Goal: Task Accomplishment & Management: Manage account settings

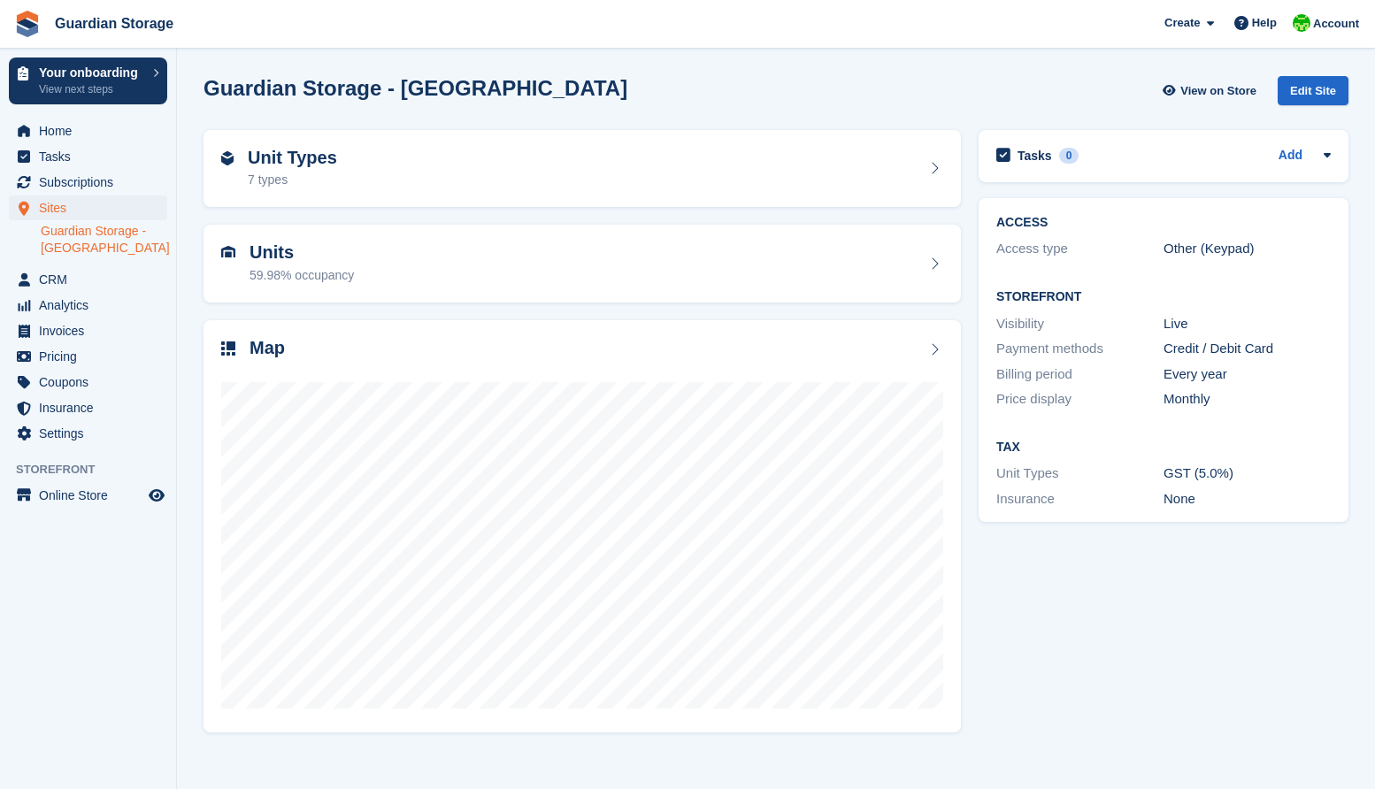
click at [58, 142] on span "Home" at bounding box center [92, 131] width 106 height 25
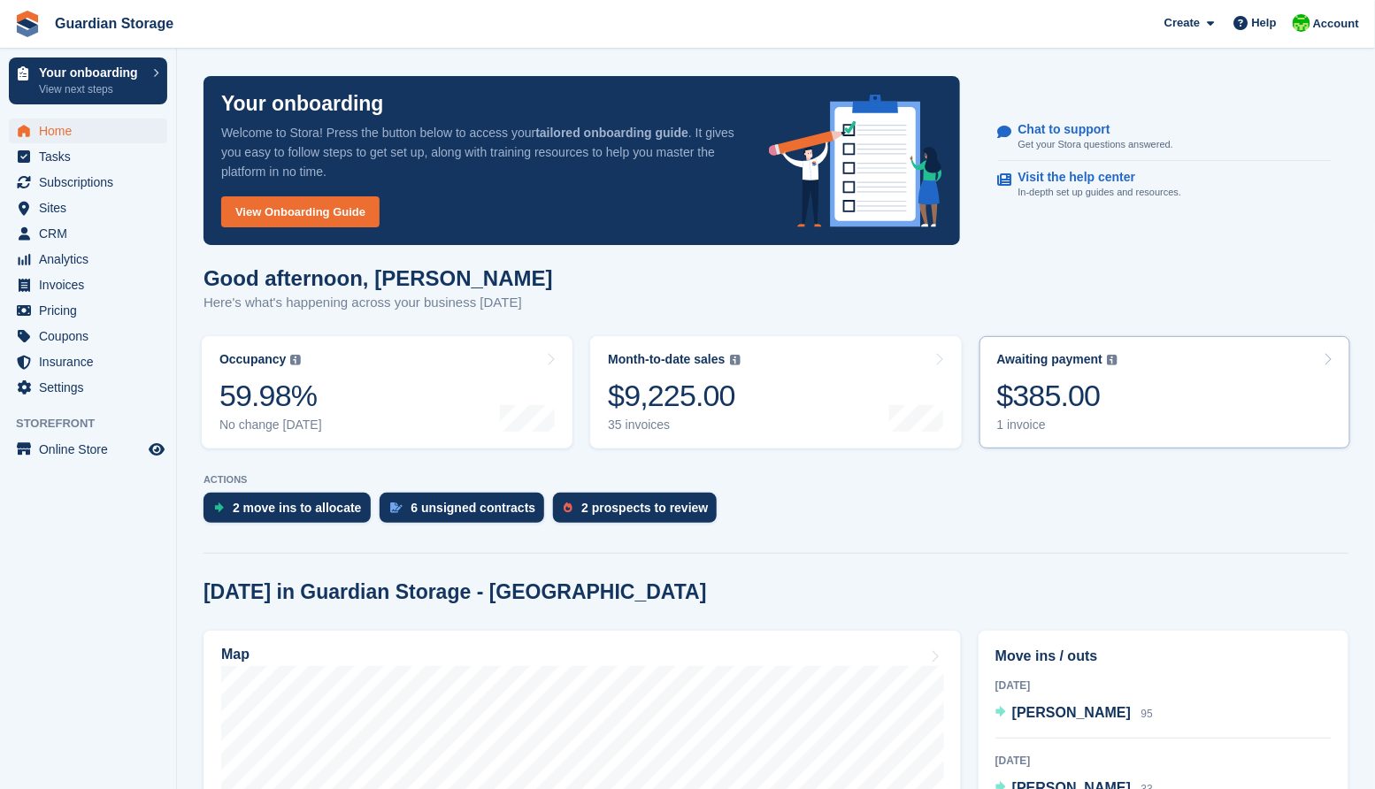
click at [1050, 399] on div "$385.00" at bounding box center [1057, 396] width 121 height 36
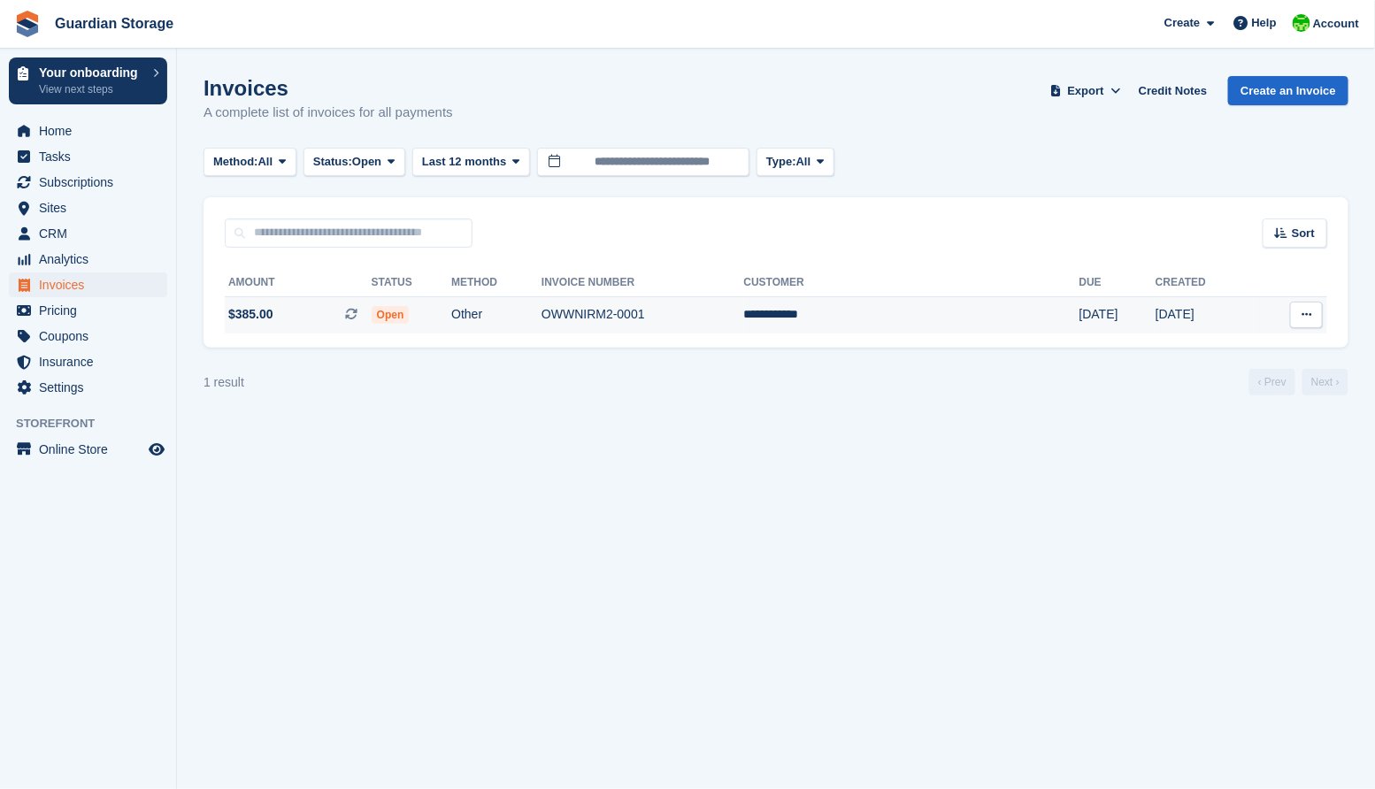
click at [641, 301] on td "OWWNIRM2-0001" at bounding box center [643, 314] width 203 height 37
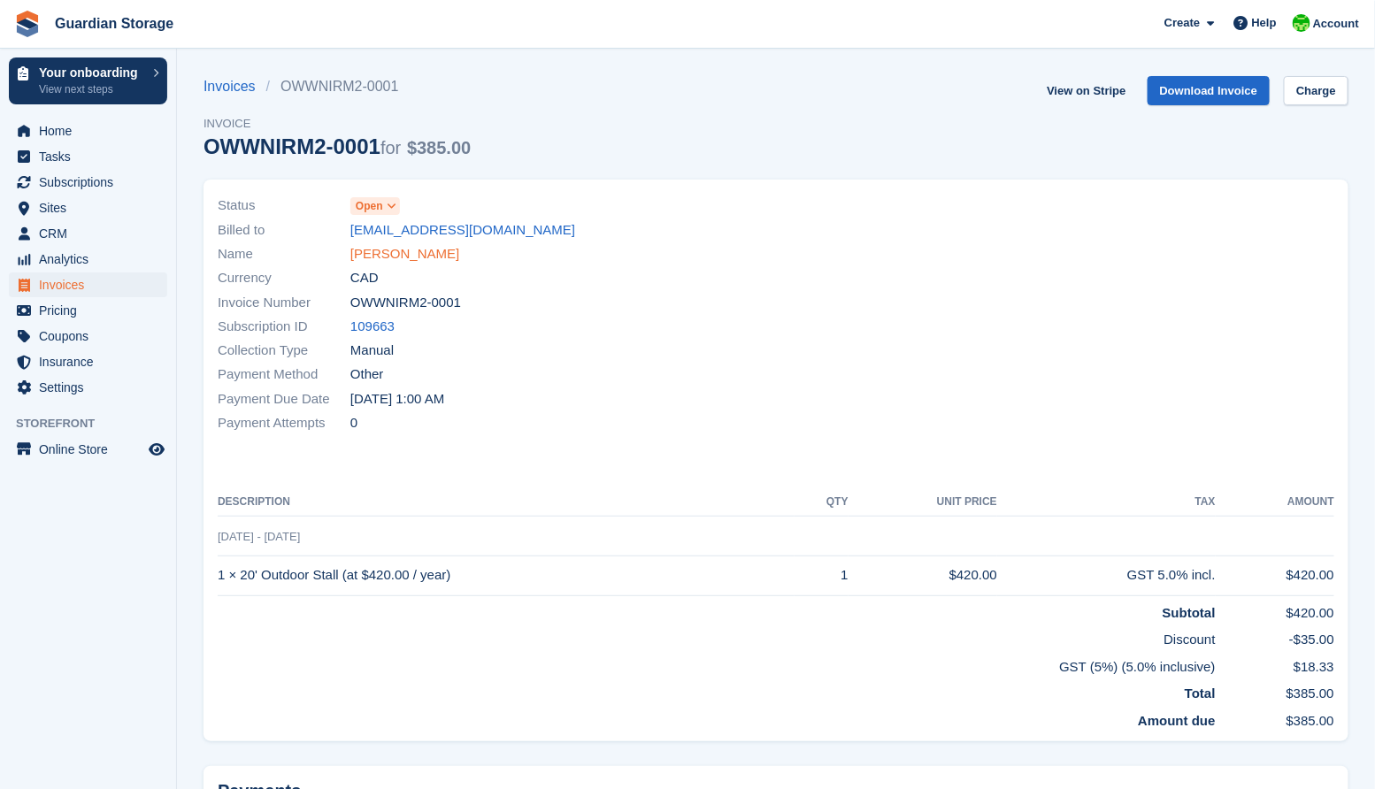
click at [383, 255] on link "[PERSON_NAME]" at bounding box center [404, 254] width 109 height 20
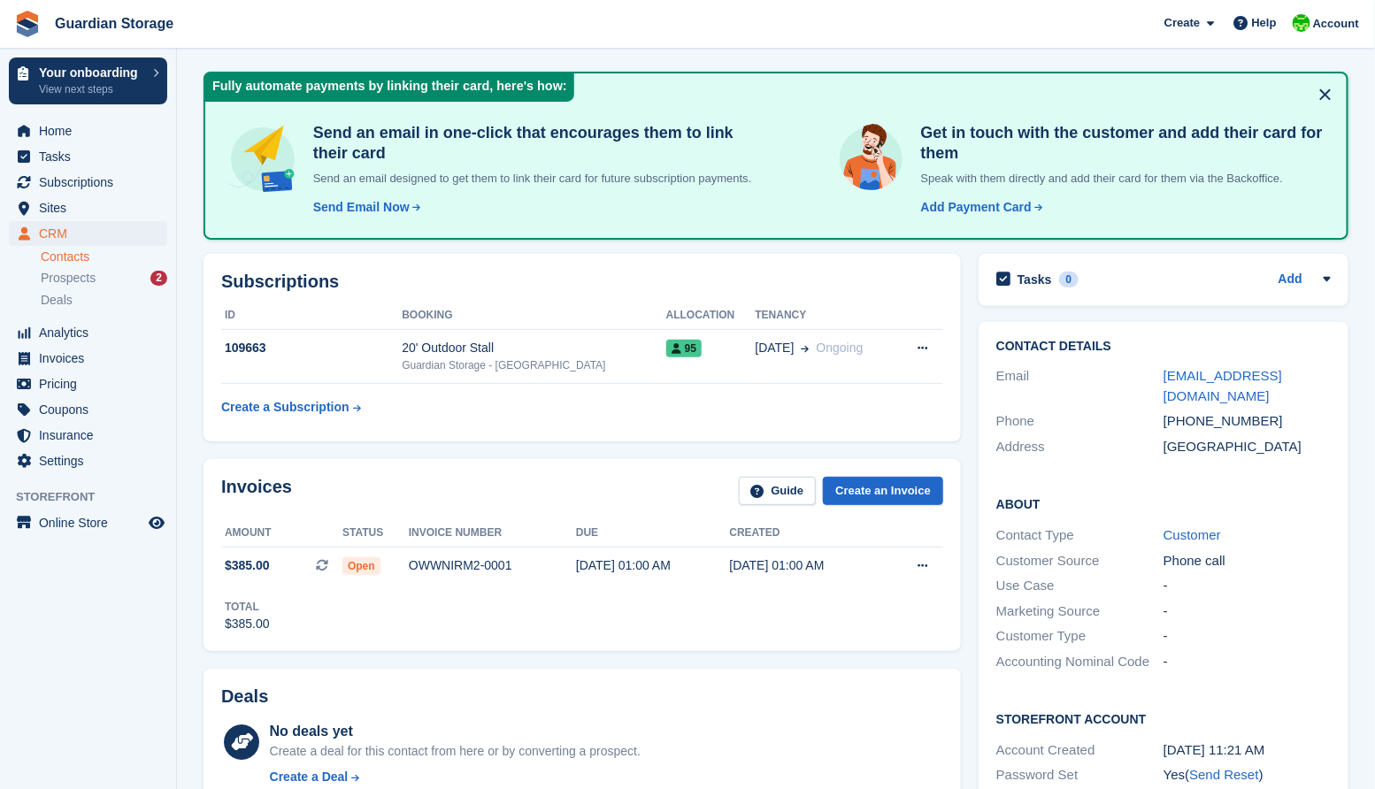
scroll to position [186, 0]
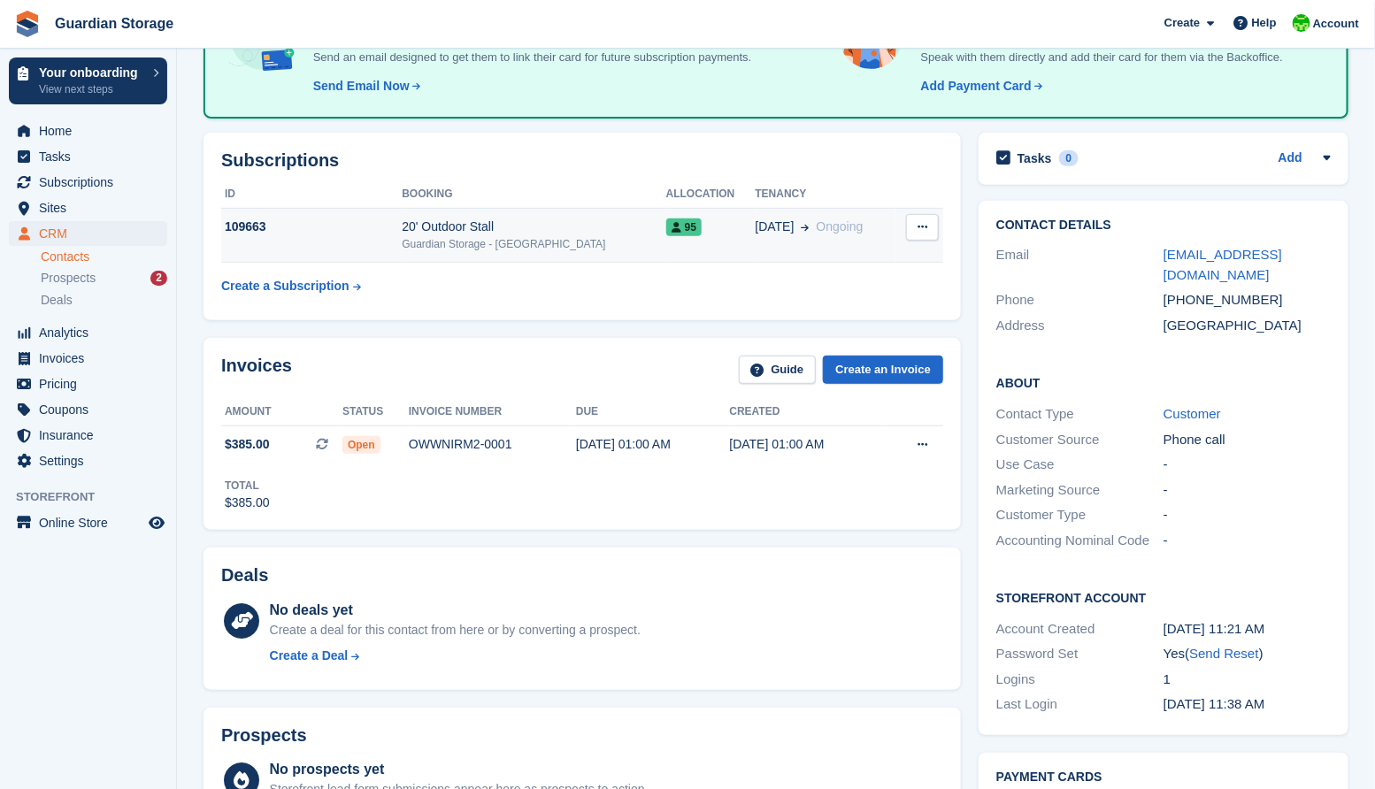
click at [918, 233] on icon at bounding box center [923, 227] width 10 height 12
click at [878, 273] on p "Cancel subscription" at bounding box center [854, 261] width 154 height 23
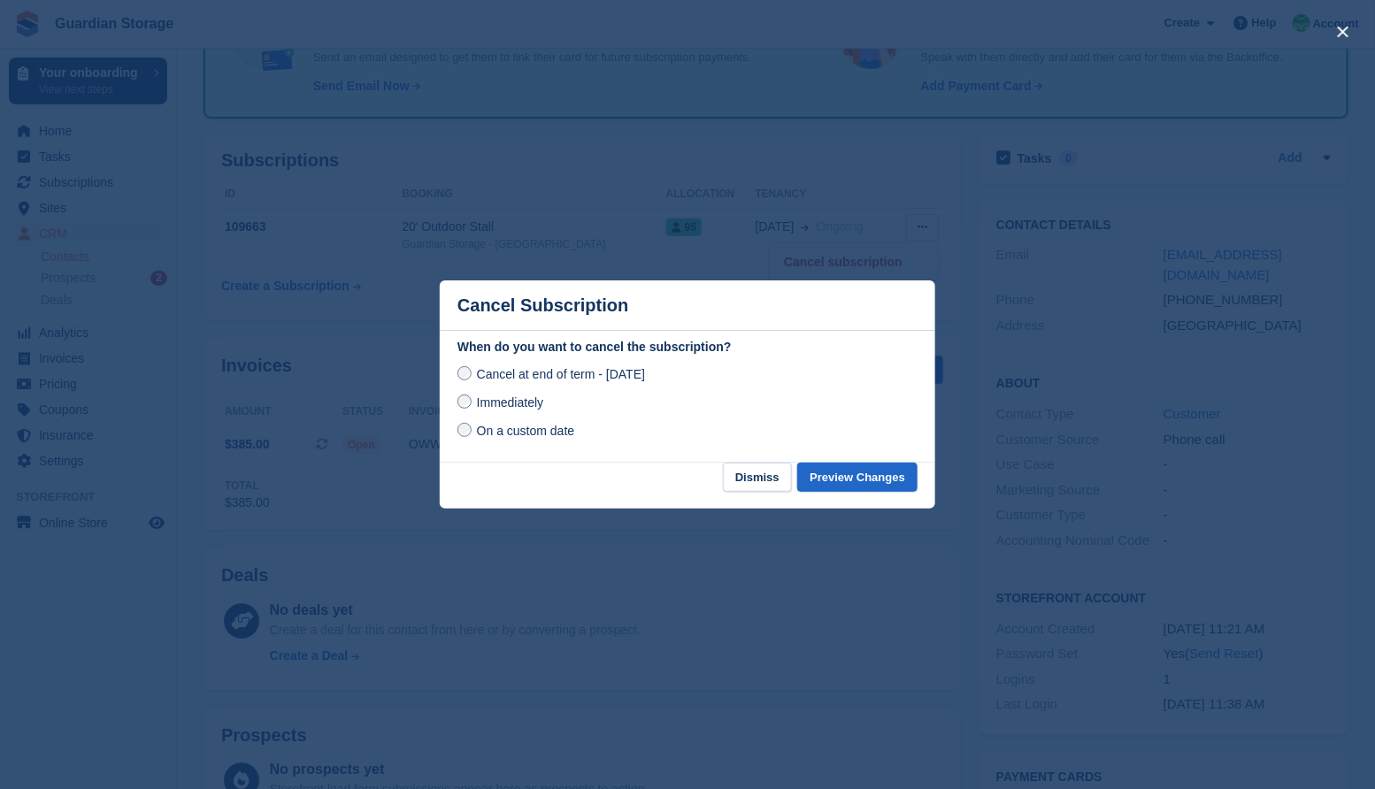
click at [508, 404] on span "Immediately" at bounding box center [510, 403] width 66 height 14
click at [866, 476] on button "Preview Changes" at bounding box center [857, 477] width 120 height 29
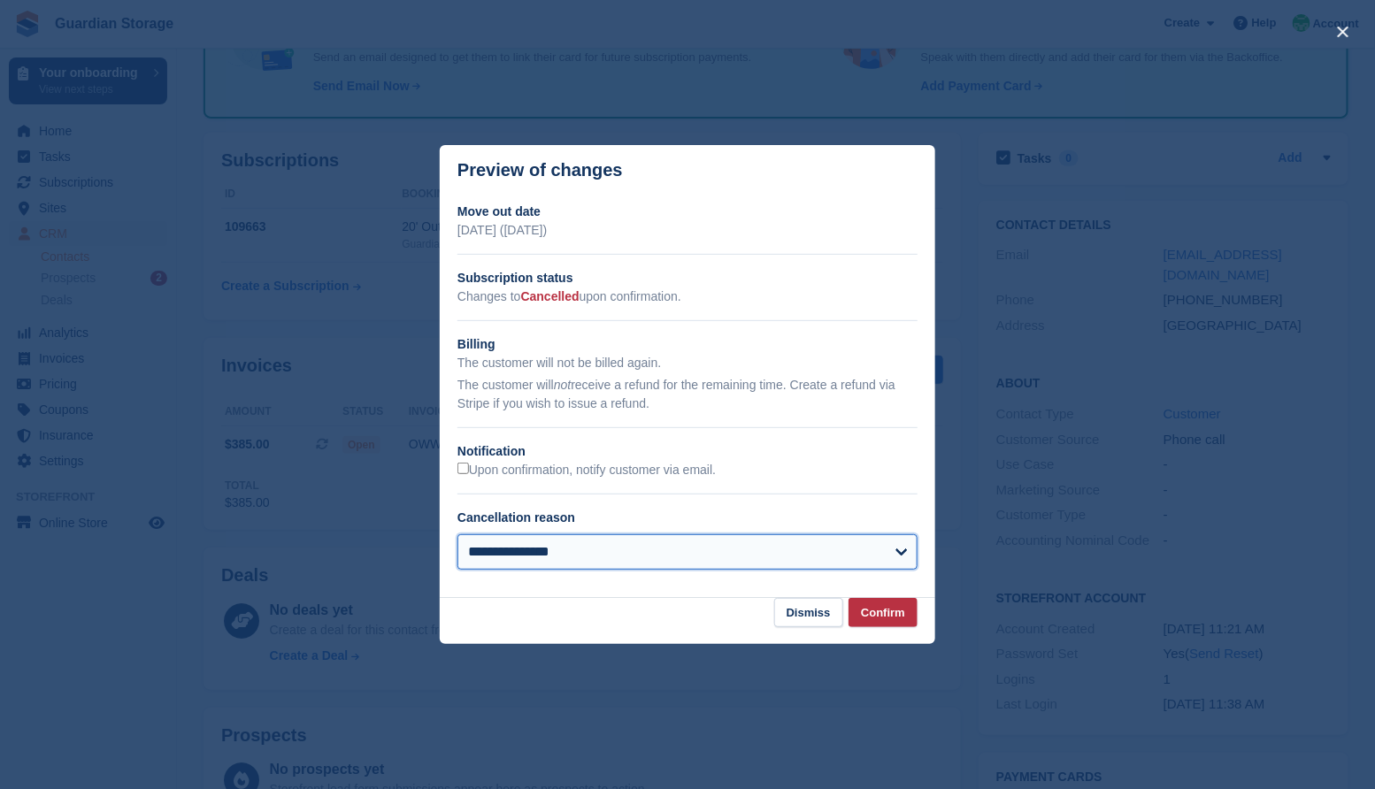
click at [560, 558] on select "**********" at bounding box center [688, 552] width 460 height 35
select select "*******"
click at [458, 535] on select "**********" at bounding box center [688, 552] width 460 height 35
click at [880, 609] on button "Confirm" at bounding box center [883, 612] width 69 height 29
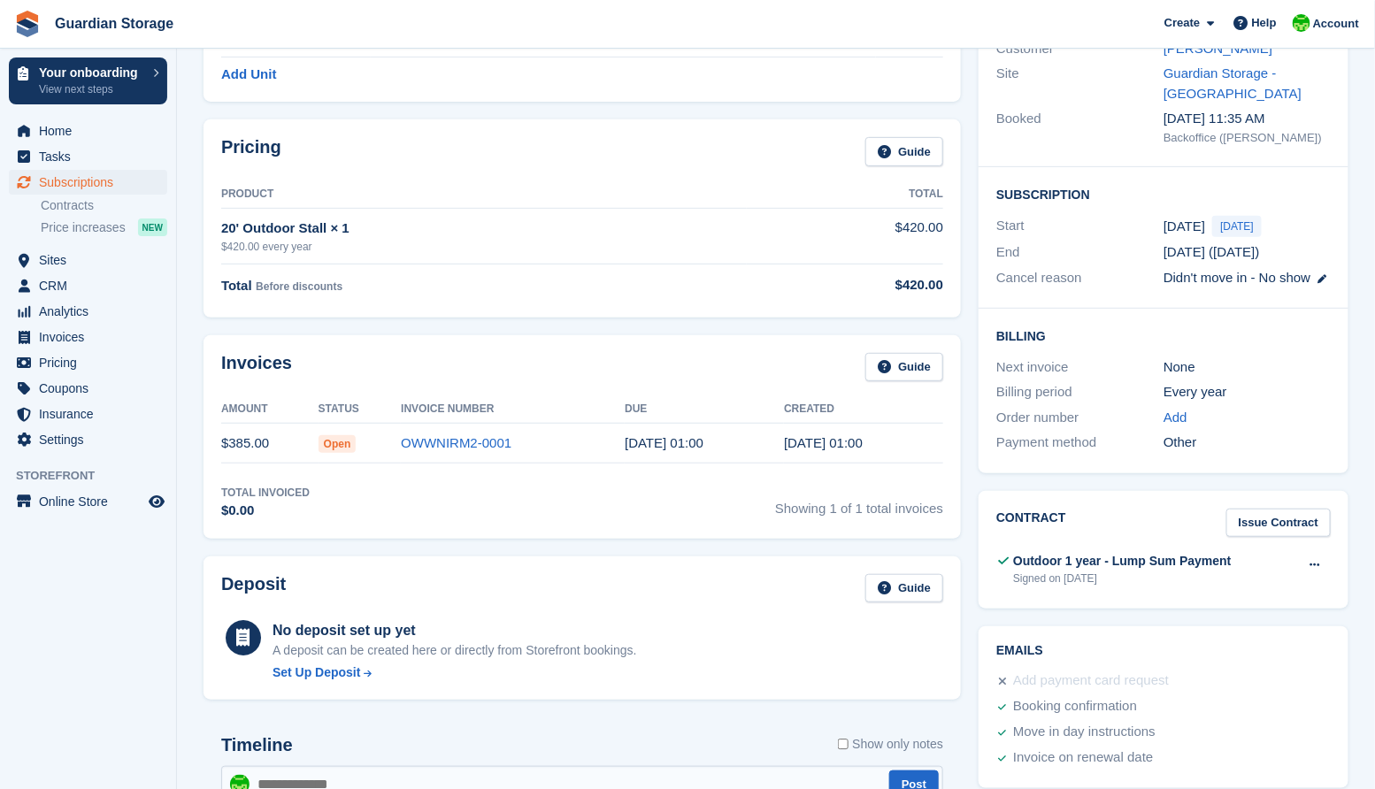
scroll to position [227, 0]
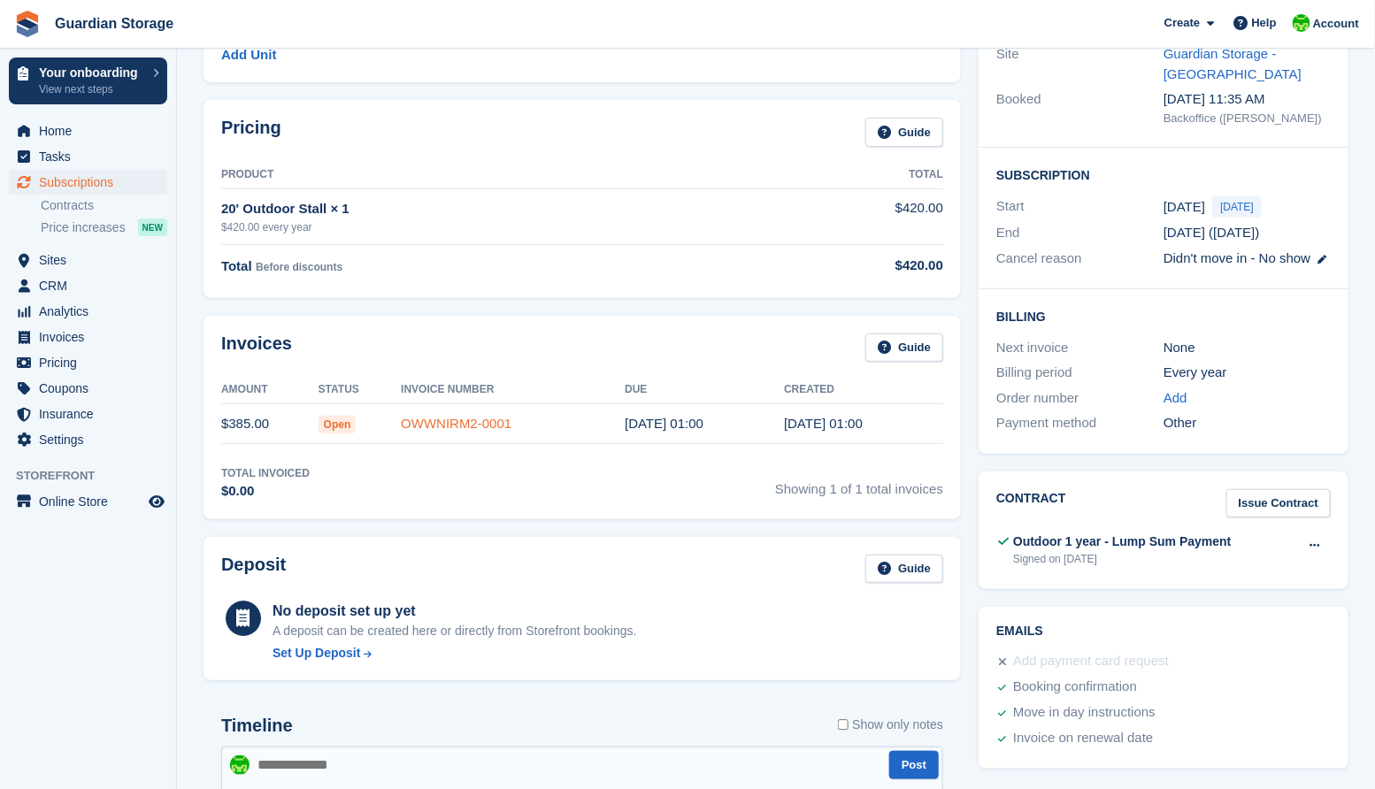
click at [441, 423] on link "OWWNIRM2-0001" at bounding box center [456, 423] width 111 height 15
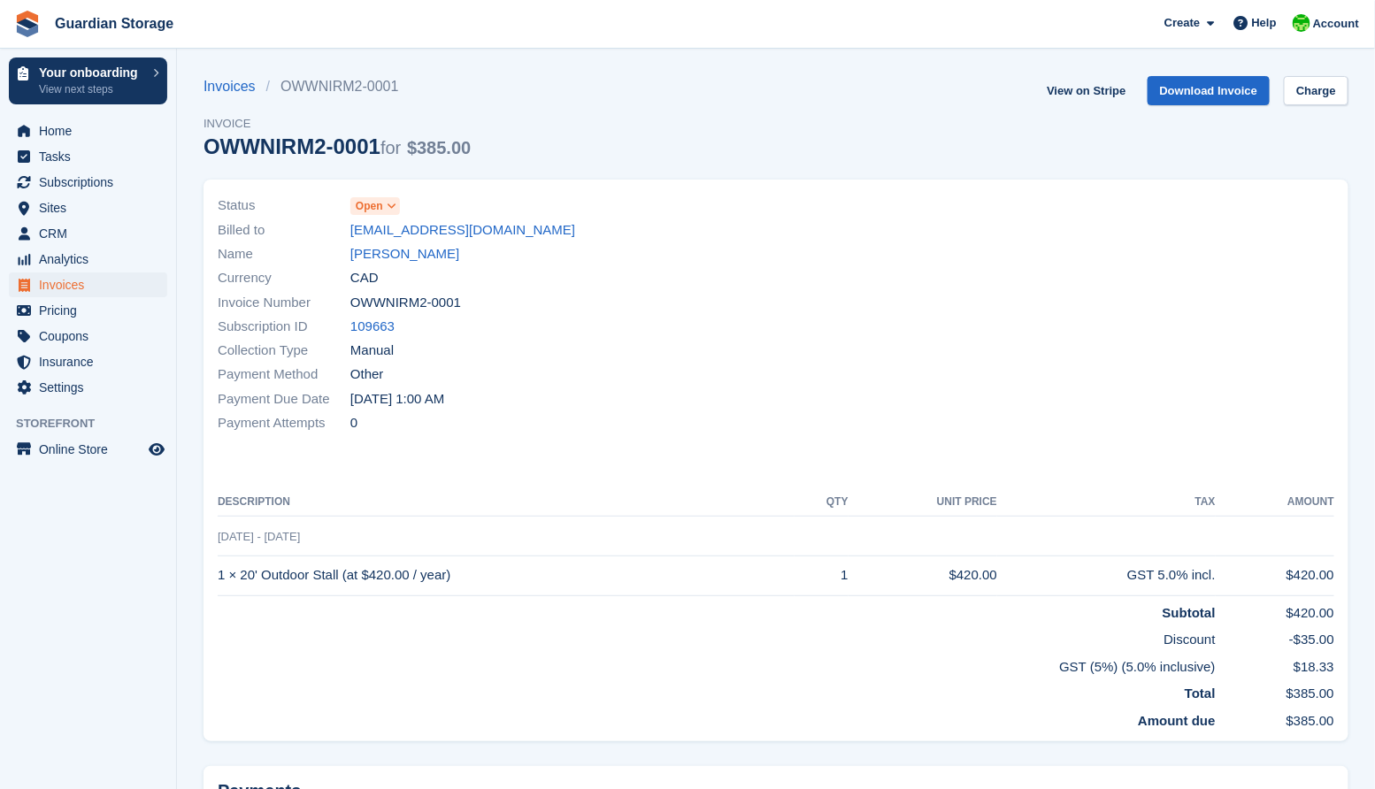
click at [393, 204] on icon at bounding box center [392, 206] width 10 height 11
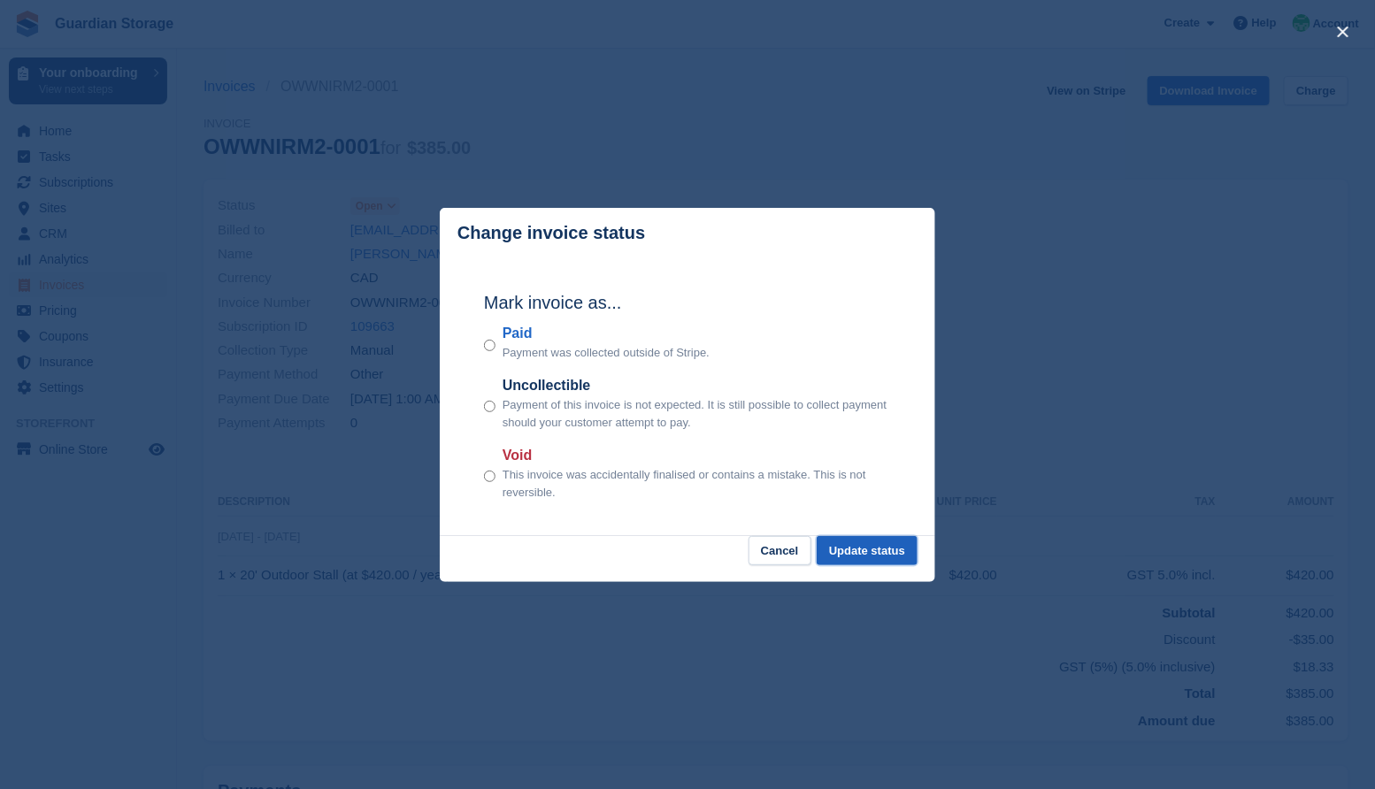
click at [858, 550] on button "Update status" at bounding box center [867, 550] width 101 height 29
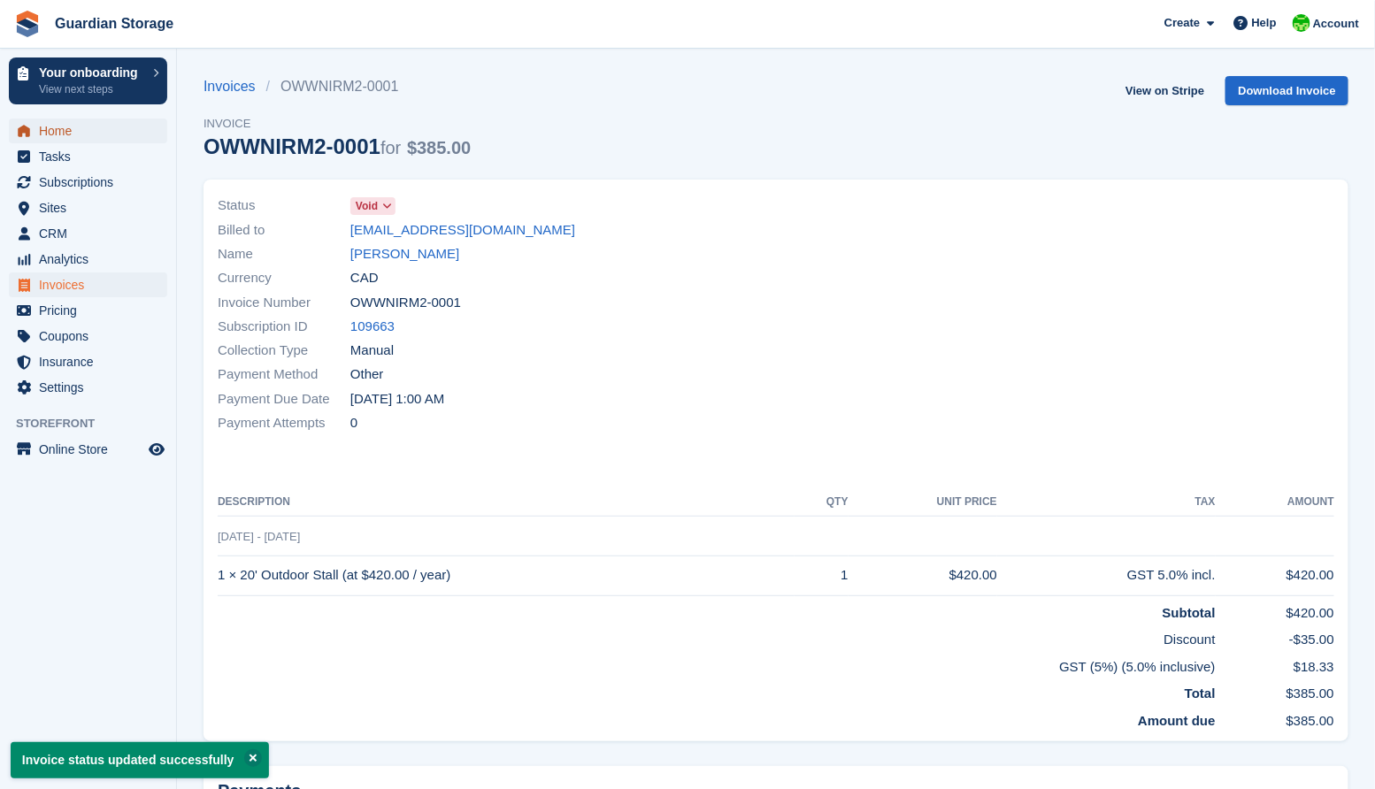
click at [72, 137] on span "Home" at bounding box center [92, 131] width 106 height 25
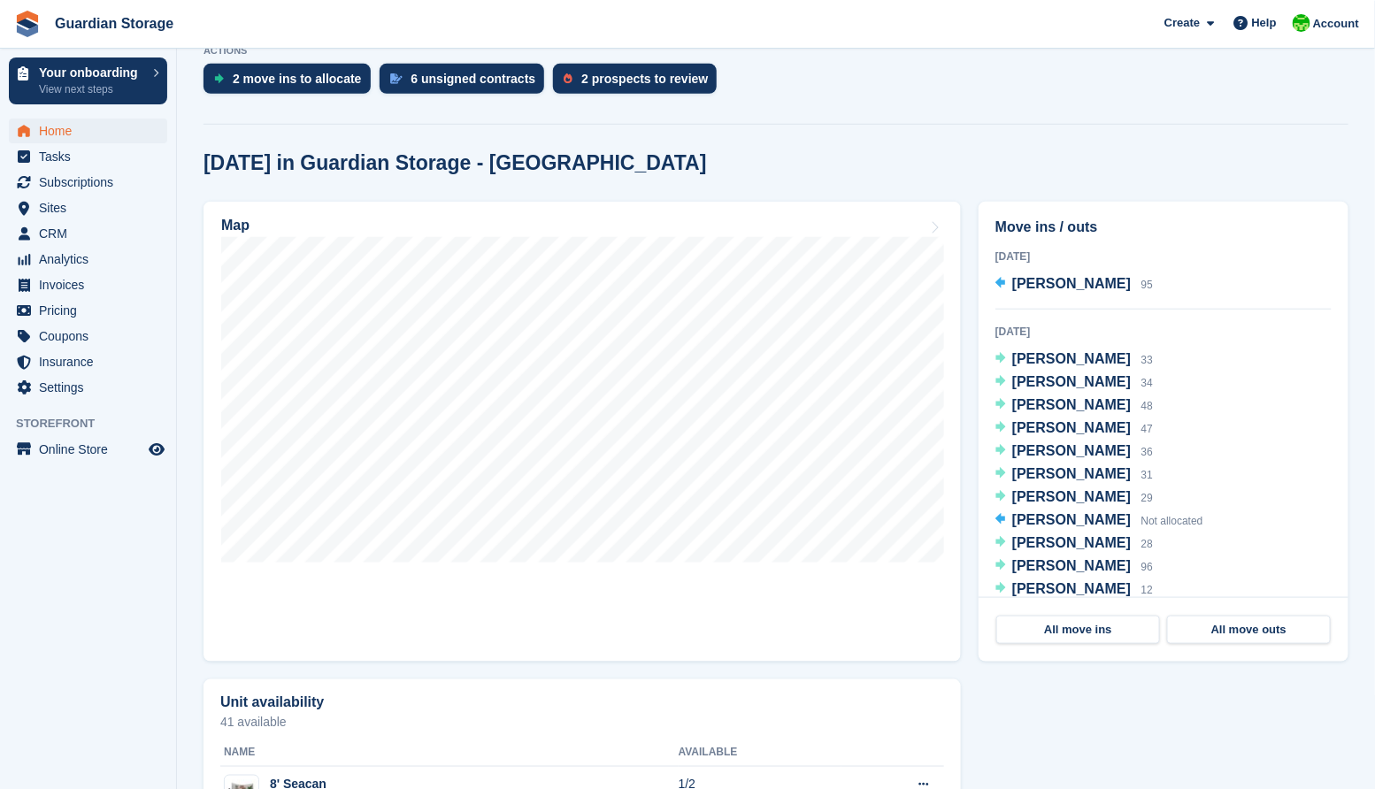
scroll to position [431, 0]
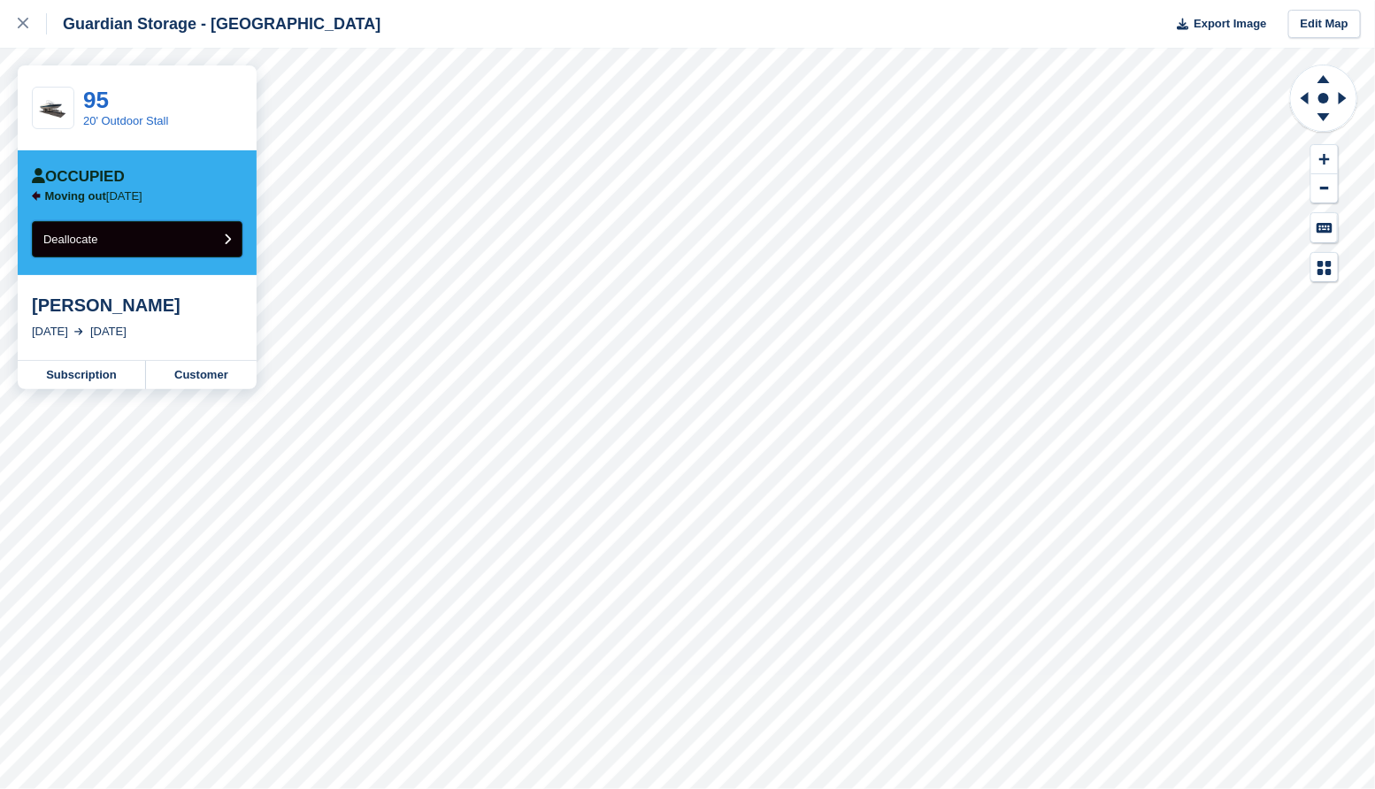
click at [119, 244] on button "Deallocate" at bounding box center [137, 239] width 211 height 36
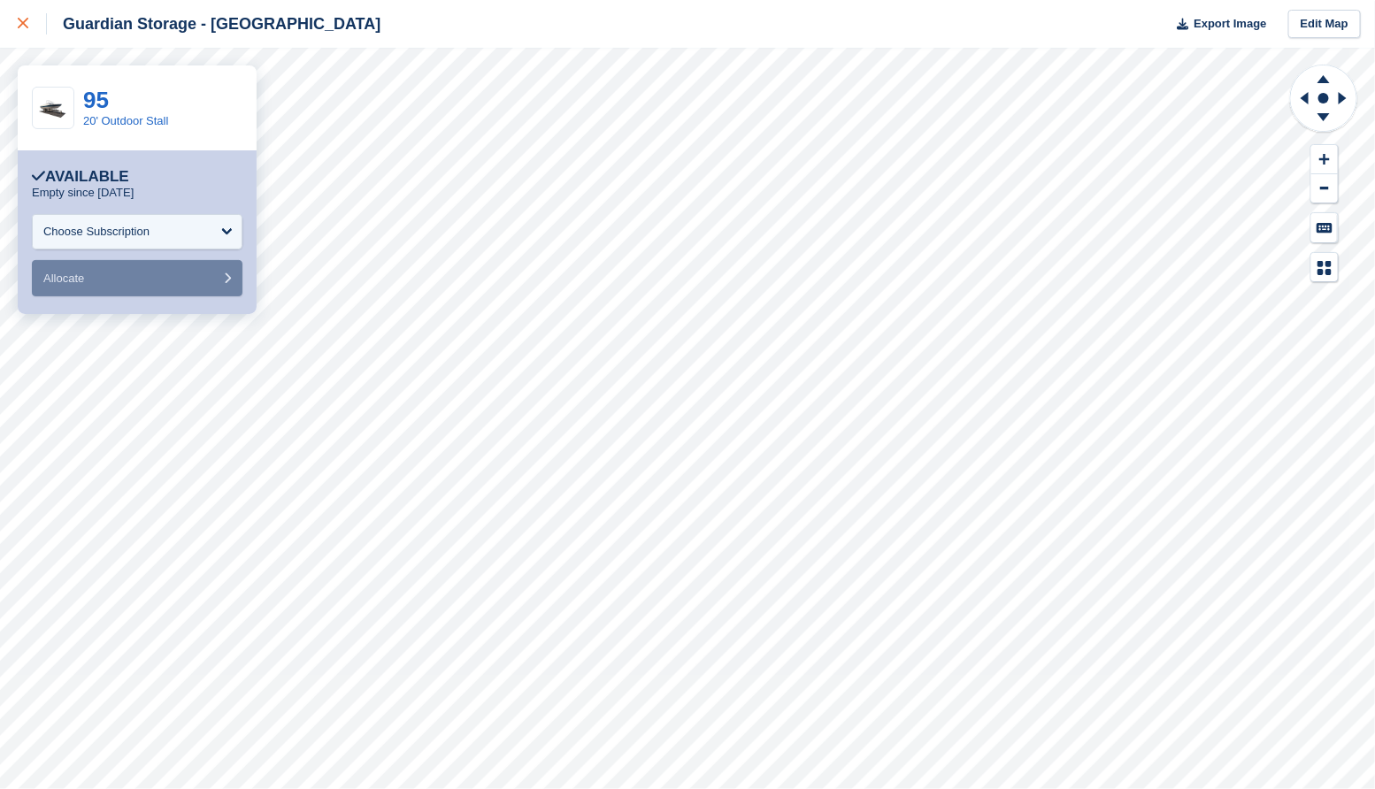
click at [28, 19] on div at bounding box center [32, 23] width 29 height 21
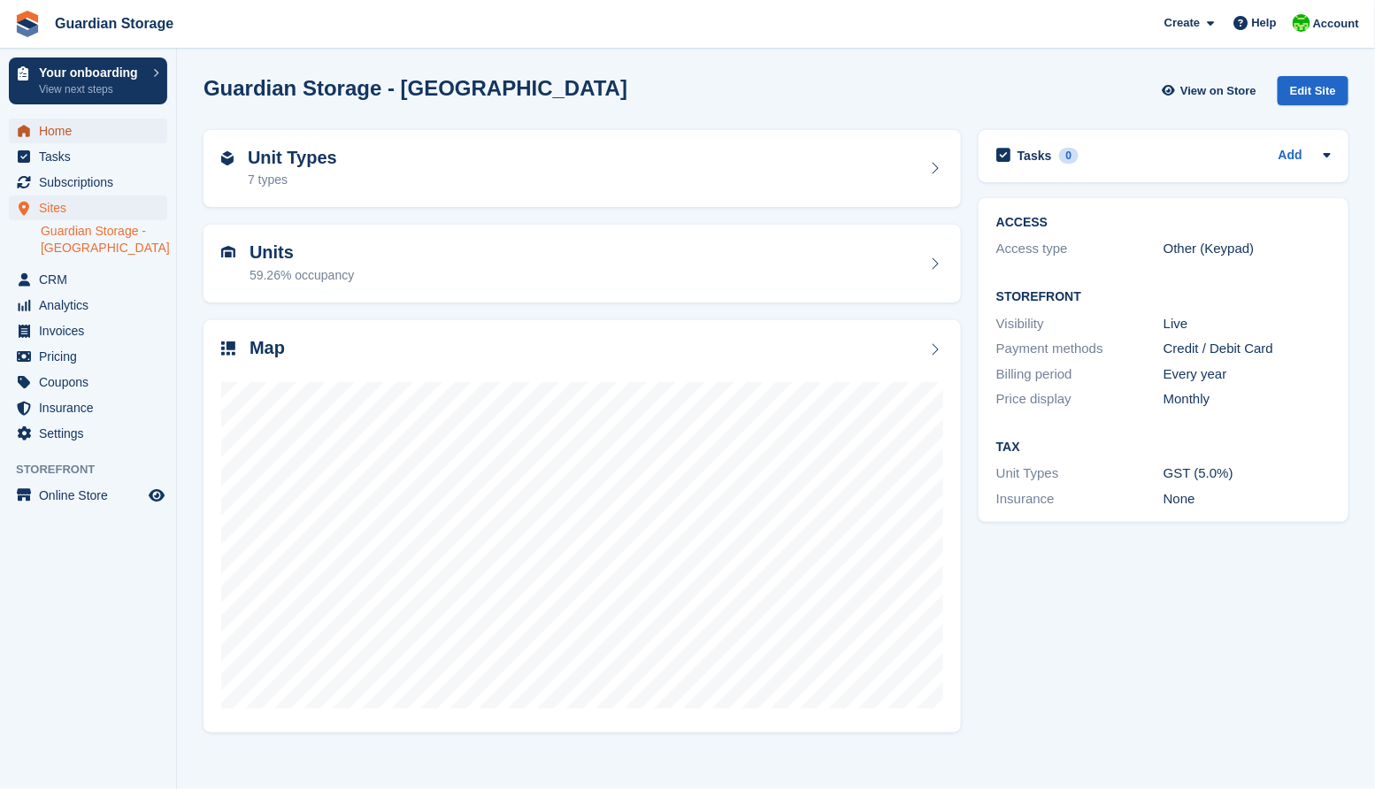
click at [87, 128] on span "Home" at bounding box center [92, 131] width 106 height 25
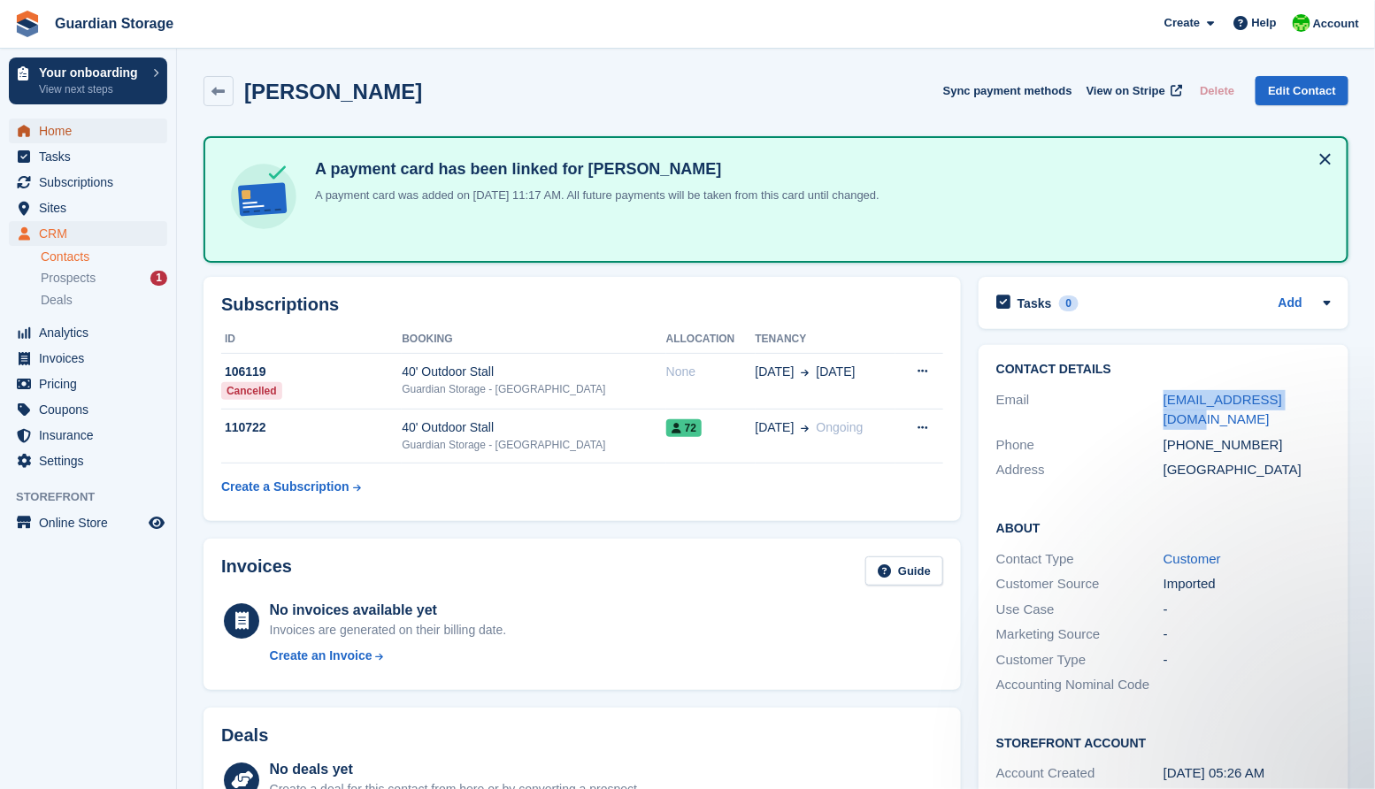
click at [74, 136] on span "Home" at bounding box center [92, 131] width 106 height 25
